Goal: Task Accomplishment & Management: Manage account settings

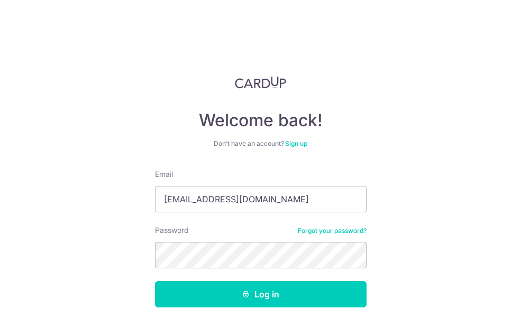
type input "[EMAIL_ADDRESS][DOMAIN_NAME]"
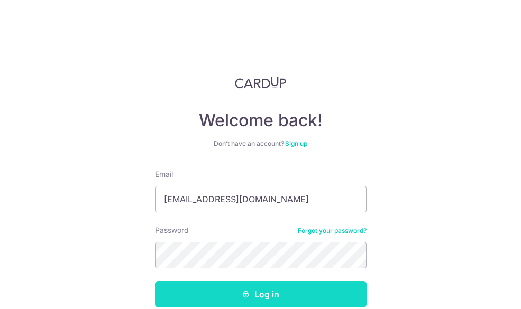
click at [225, 294] on button "Log in" at bounding box center [260, 294] width 211 height 26
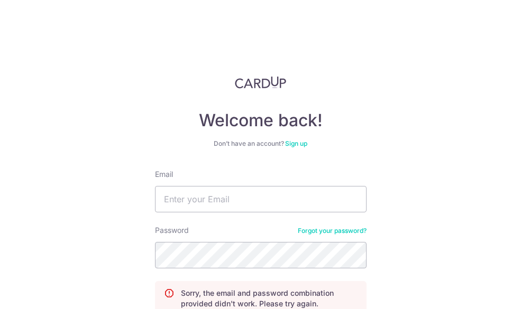
click at [304, 180] on div "Email" at bounding box center [260, 190] width 211 height 43
click at [287, 196] on input "Email" at bounding box center [260, 199] width 211 height 26
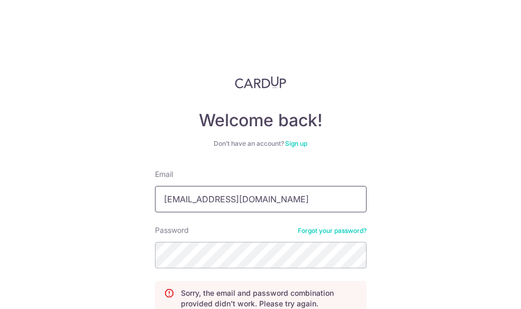
type input "siewrei@hotmail.com"
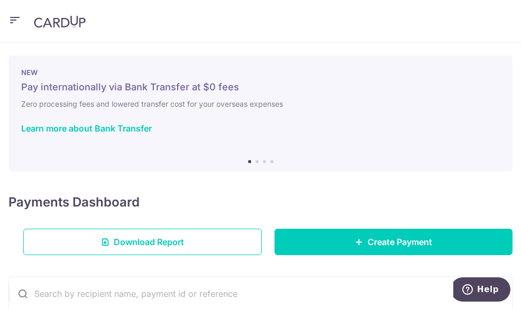
click at [388, 309] on html "siewrei@hotmail.com Home Pay Payments Recipients Cards Refer & Save Support FAQ…" at bounding box center [260, 154] width 521 height 309
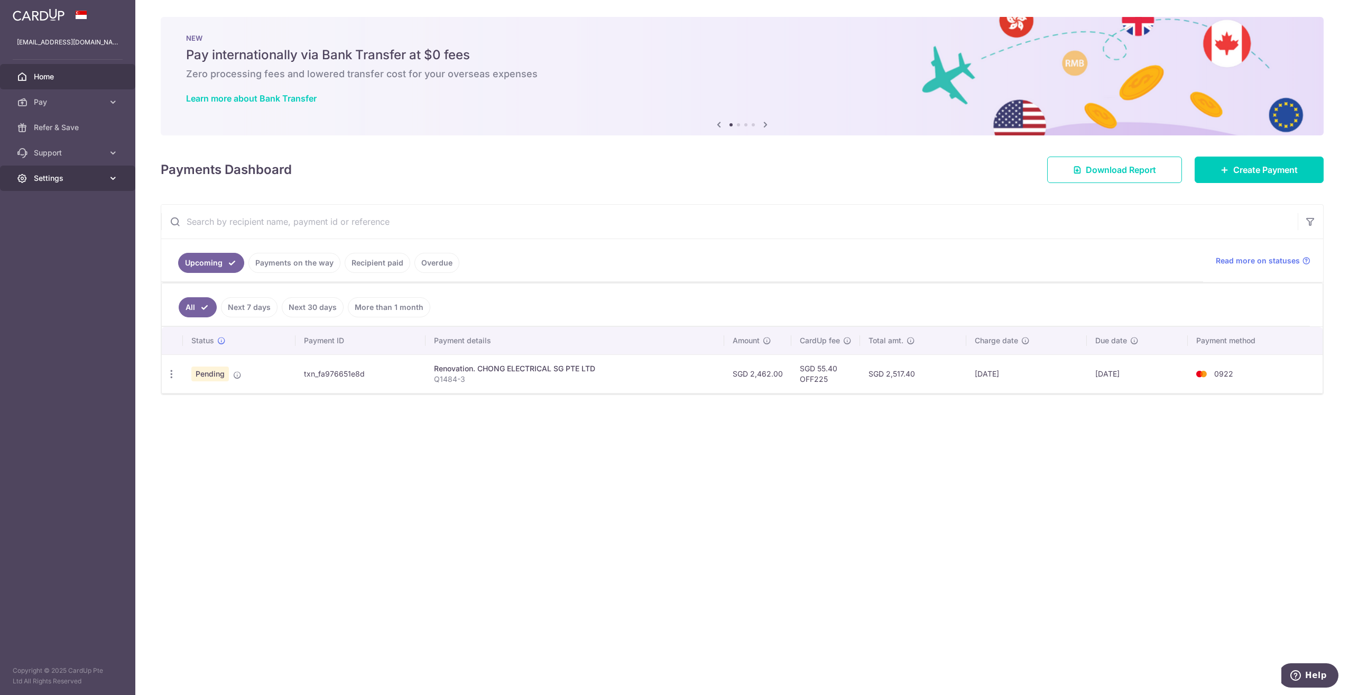
click at [106, 180] on link "Settings" at bounding box center [67, 177] width 135 height 25
click at [54, 228] on span "Logout" at bounding box center [69, 229] width 70 height 11
